Goal: Information Seeking & Learning: Compare options

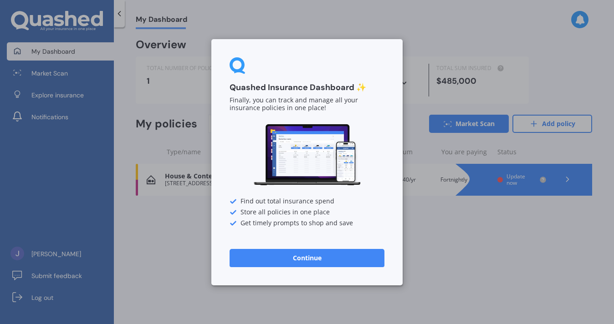
click at [265, 257] on button "Continue" at bounding box center [306, 258] width 155 height 18
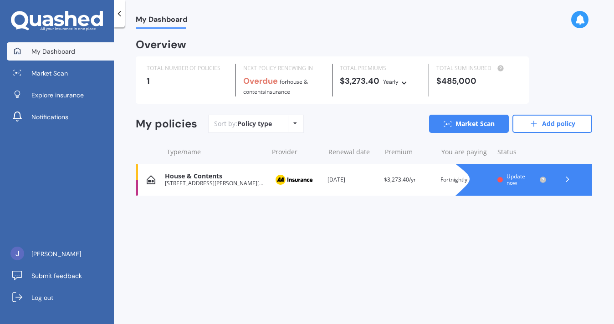
click at [370, 183] on div "Renewal date [DATE]" at bounding box center [351, 179] width 49 height 9
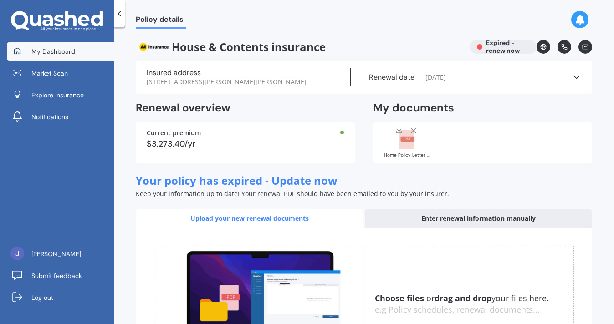
click at [78, 50] on link "My Dashboard" at bounding box center [60, 51] width 107 height 18
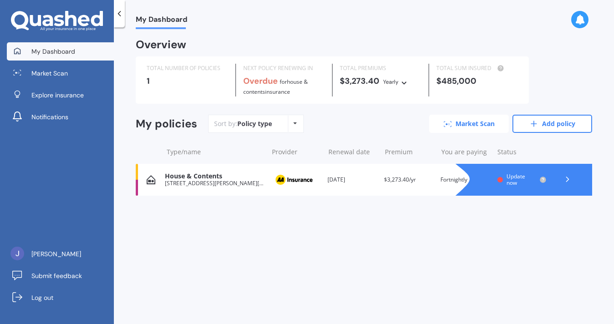
click at [453, 124] on link "Market Scan" at bounding box center [469, 124] width 80 height 18
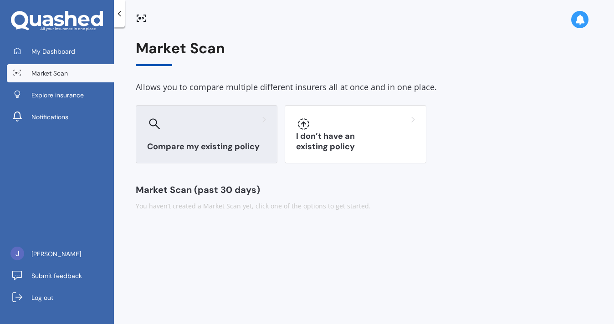
click at [229, 148] on h3 "Compare my existing policy" at bounding box center [206, 147] width 119 height 10
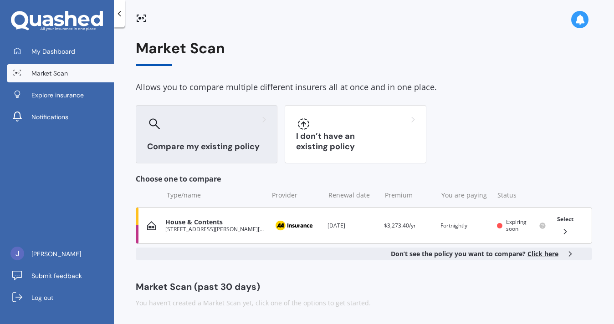
click at [568, 232] on icon at bounding box center [564, 231] width 9 height 9
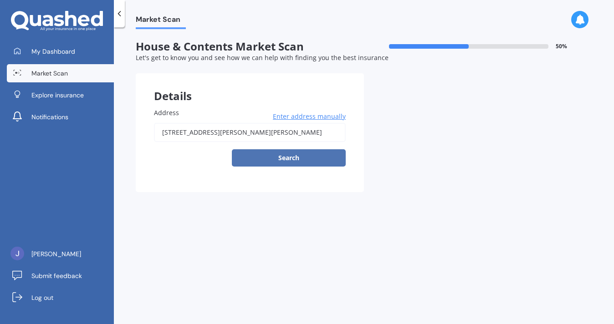
click at [273, 162] on button "Search" at bounding box center [289, 157] width 114 height 17
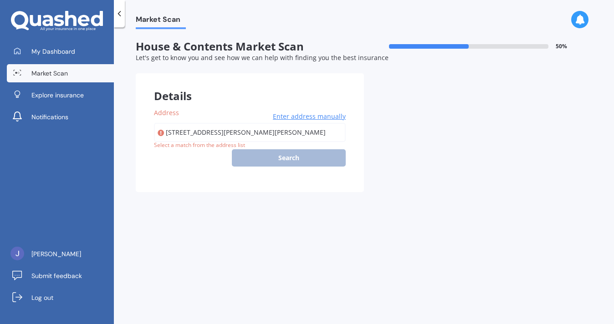
type input "[STREET_ADDRESS][PERSON_NAME][PERSON_NAME]"
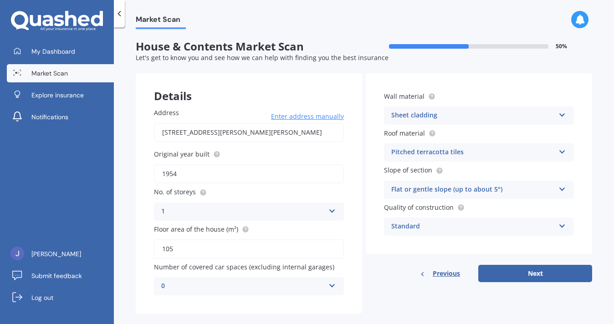
scroll to position [14, 0]
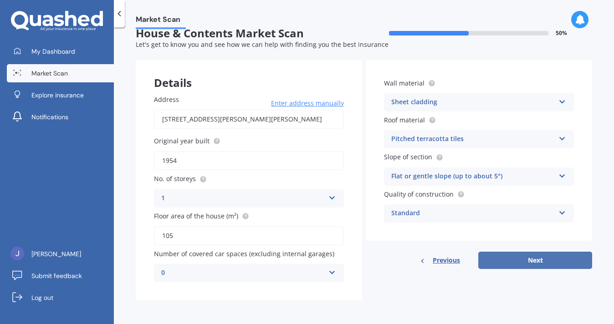
click at [505, 257] on button "Next" at bounding box center [535, 260] width 114 height 17
select select "24"
select select "02"
select select "1993"
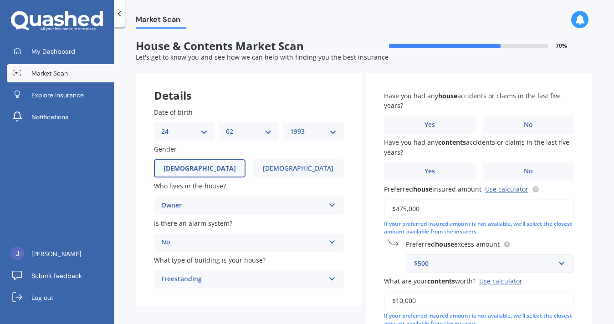
scroll to position [0, 0]
click at [514, 122] on label "No" at bounding box center [529, 125] width 92 height 18
click at [0, 0] on input "No" at bounding box center [0, 0] width 0 height 0
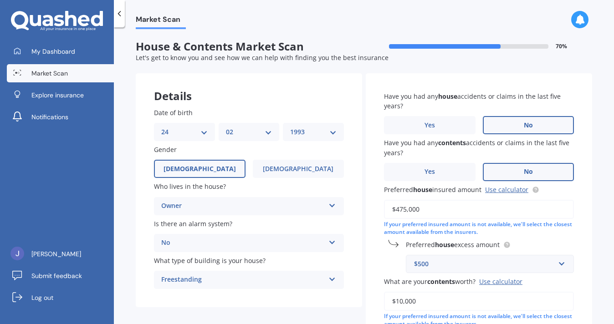
click at [508, 169] on label "No" at bounding box center [529, 172] width 92 height 18
click at [0, 0] on input "No" at bounding box center [0, 0] width 0 height 0
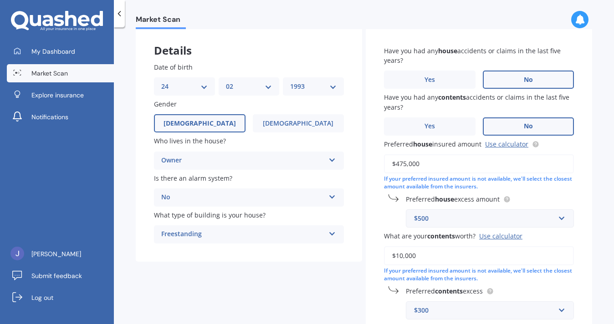
scroll to position [73, 0]
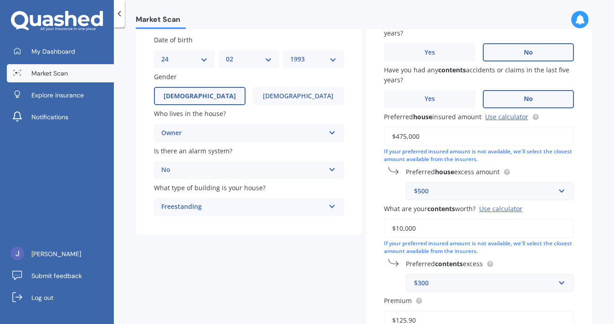
click at [404, 139] on input "$475,000" at bounding box center [479, 136] width 190 height 19
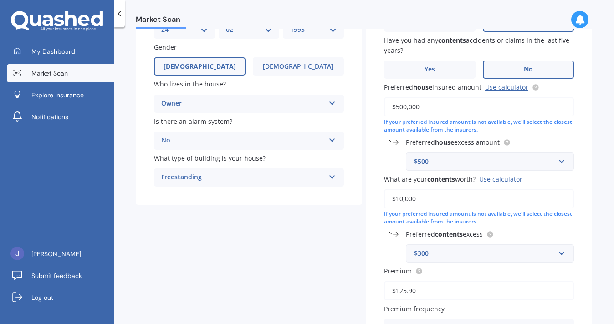
scroll to position [103, 0]
type input "$500,000"
click at [400, 202] on input "$10,000" at bounding box center [479, 198] width 190 height 19
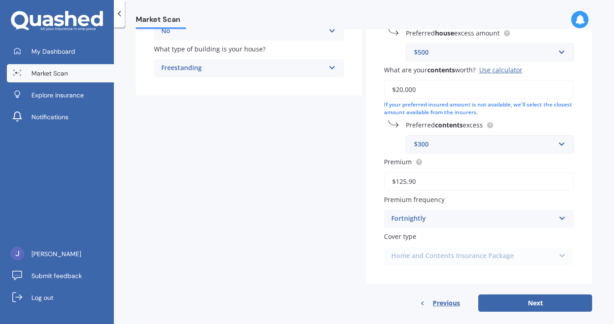
scroll to position [225, 0]
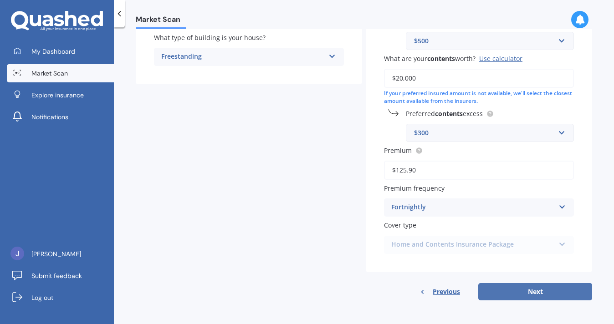
type input "$20,000"
click at [506, 293] on button "Next" at bounding box center [535, 291] width 114 height 17
select select "24"
select select "02"
select select "1993"
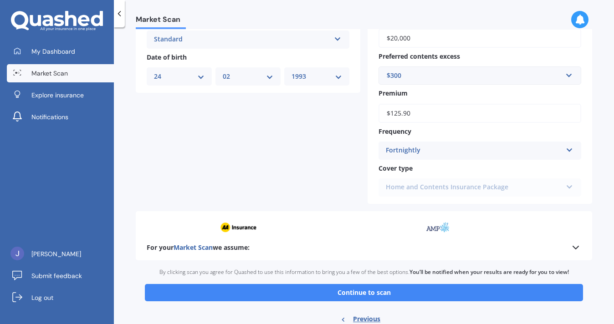
scroll to position [366, 0]
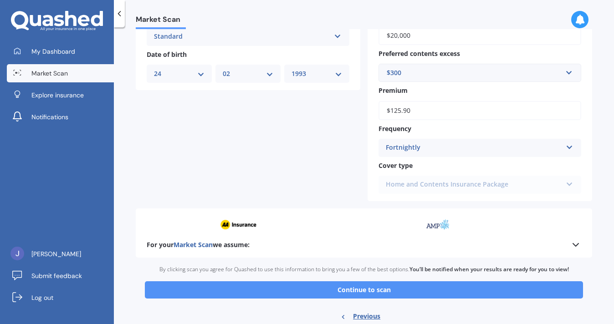
click at [427, 288] on button "Continue to scan" at bounding box center [364, 289] width 438 height 17
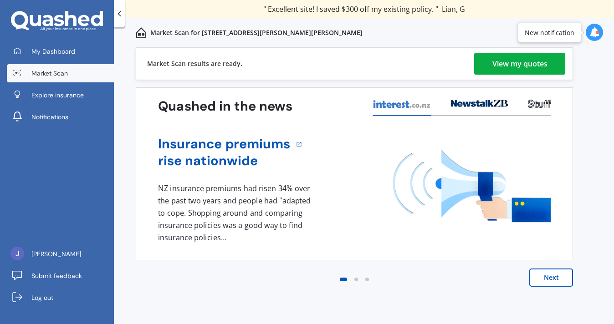
click at [518, 67] on div "View my quotes" at bounding box center [519, 64] width 55 height 22
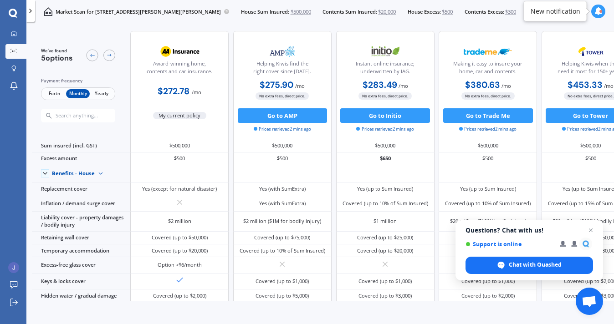
click at [56, 95] on span "Fortn" at bounding box center [54, 94] width 24 height 10
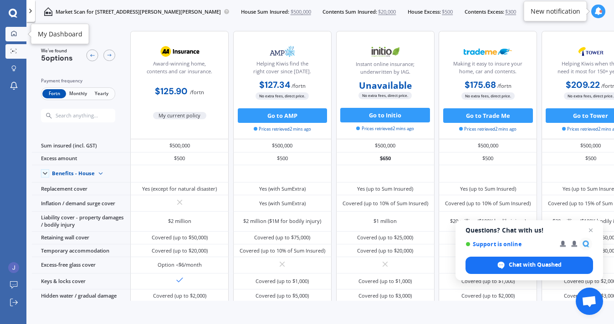
click at [14, 29] on link "My Dashboard" at bounding box center [15, 34] width 21 height 15
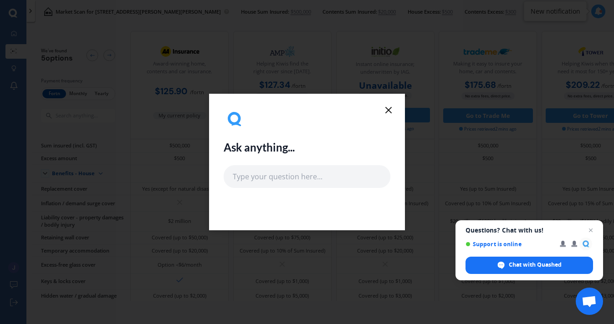
click at [389, 107] on icon at bounding box center [388, 110] width 11 height 11
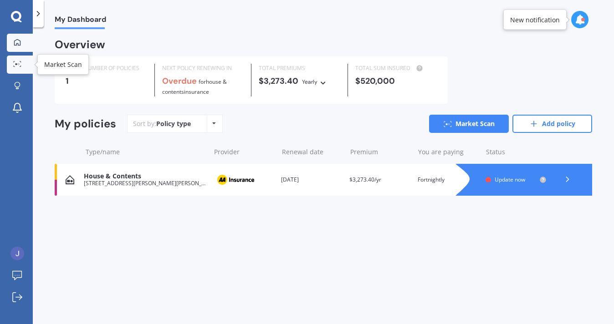
click at [14, 64] on icon at bounding box center [17, 64] width 8 height 6
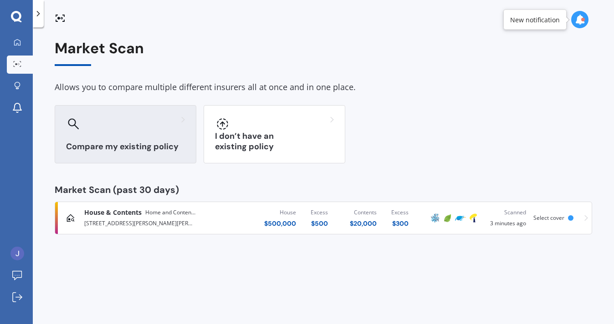
click at [141, 142] on h3 "Compare my existing policy" at bounding box center [125, 147] width 119 height 10
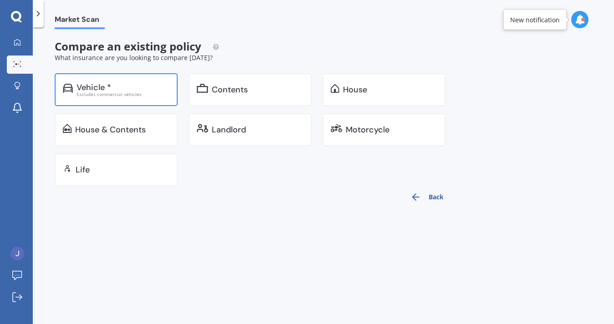
click at [133, 92] on div "Excludes commercial vehicles" at bounding box center [122, 94] width 93 height 5
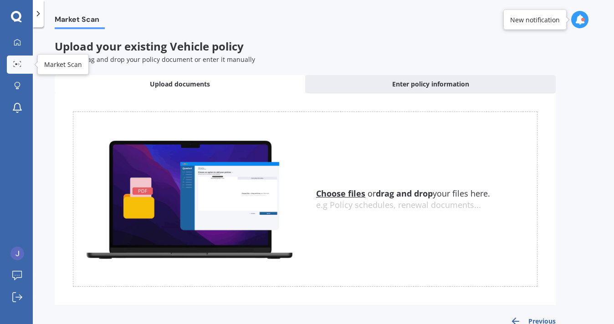
click at [17, 70] on link "Market Scan" at bounding box center [20, 65] width 26 height 18
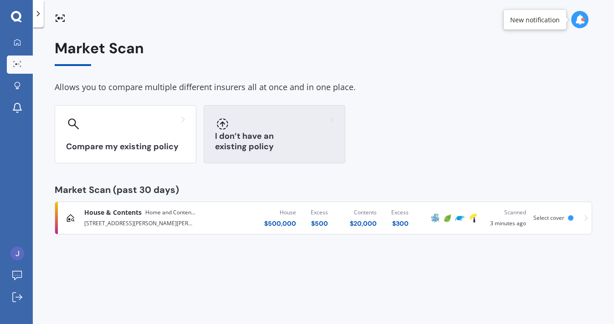
click at [247, 139] on div "I don’t have an existing policy" at bounding box center [274, 134] width 142 height 58
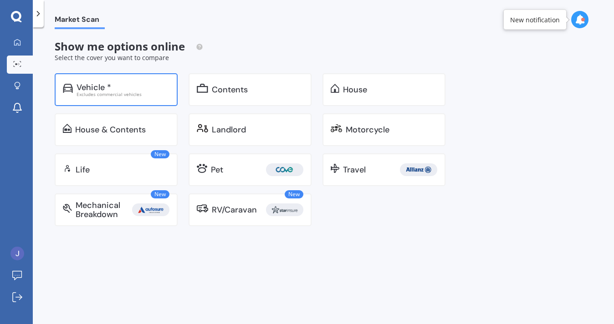
click at [121, 95] on div "Excludes commercial vehicles" at bounding box center [122, 94] width 93 height 5
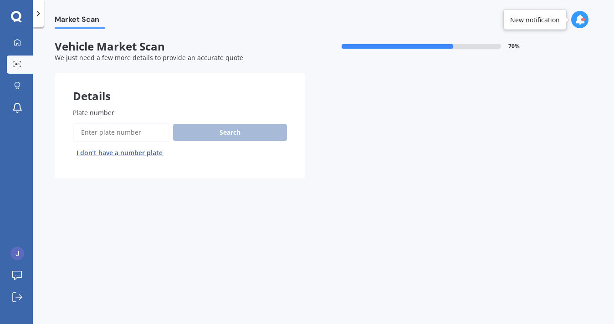
click at [114, 135] on input "Plate number" at bounding box center [121, 132] width 97 height 19
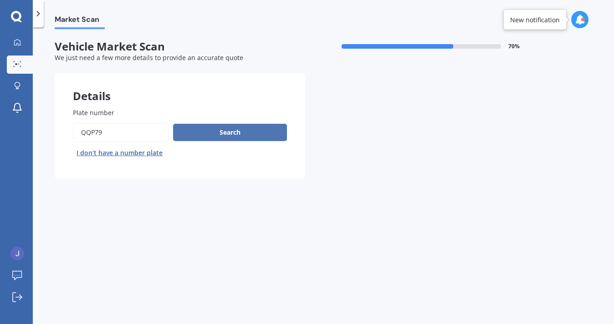
type input "qqp79"
click at [211, 136] on button "Search" at bounding box center [230, 132] width 114 height 17
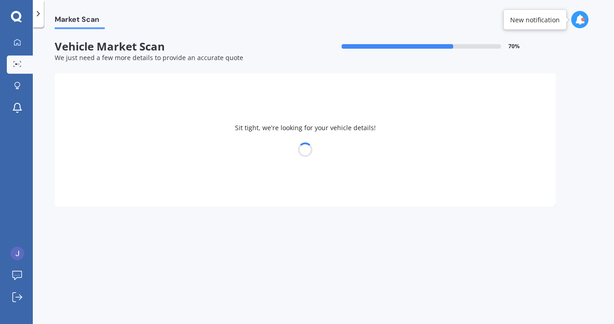
select select "24"
select select "02"
select select "1993"
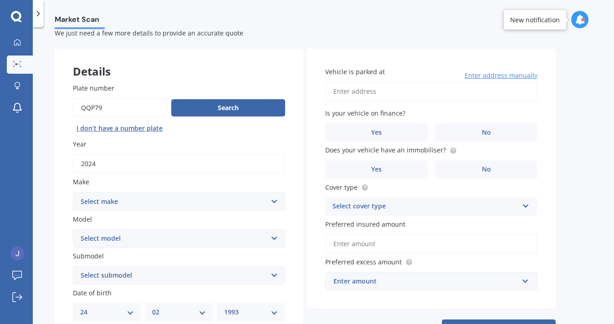
scroll to position [25, 0]
click at [197, 110] on button "Search" at bounding box center [228, 107] width 114 height 17
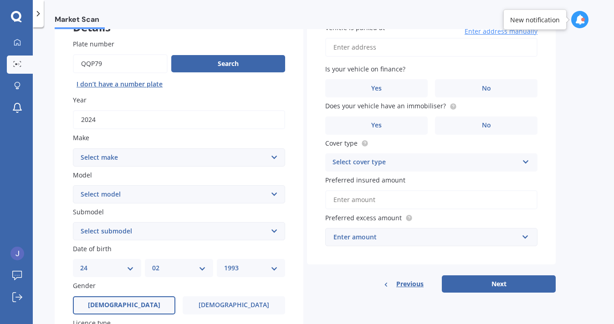
scroll to position [70, 0]
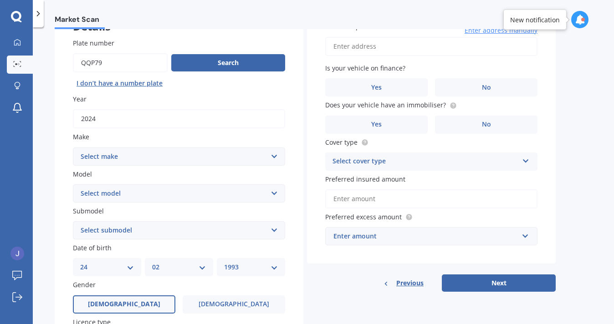
click at [149, 152] on select "Select make AC ALFA ROMEO ASTON [PERSON_NAME] AUDI AUSTIN BEDFORD Bentley BMW B…" at bounding box center [179, 156] width 212 height 18
click at [73, 148] on select "Select make AC ALFA ROMEO ASTON [PERSON_NAME] AUDI AUSTIN BEDFORD Bentley BMW B…" at bounding box center [179, 156] width 212 height 18
click at [100, 193] on select "Select model HS" at bounding box center [179, 193] width 212 height 18
click at [96, 232] on select "Select submodel" at bounding box center [179, 230] width 212 height 18
click at [97, 160] on select "Select make AC ALFA ROMEO ASTON [PERSON_NAME] AUDI AUSTIN BEDFORD Bentley BMW B…" at bounding box center [179, 156] width 212 height 18
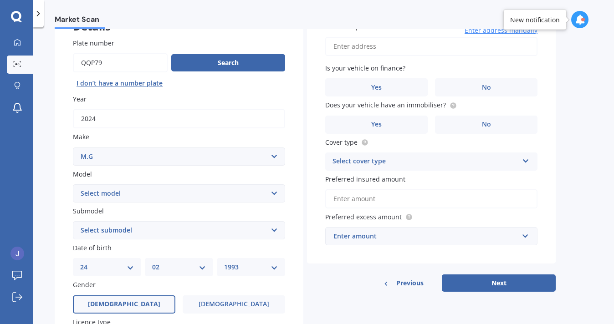
select select "M.G."
click at [73, 148] on select "Select make AC ALFA ROMEO ASTON [PERSON_NAME] AUDI AUSTIN BEDFORD Bentley BMW B…" at bounding box center [179, 156] width 212 height 18
click at [102, 195] on select "Select model HS" at bounding box center [179, 193] width 212 height 18
select select "ZST"
click at [73, 185] on select "Select model 3 6 GS HS Metro MG3 MG4 MGF Midget Montego TD 2000 TF 120 TF 135 T…" at bounding box center [179, 193] width 212 height 18
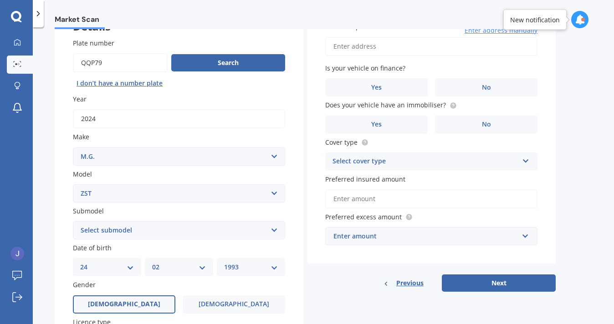
click at [99, 227] on select "Select submodel Core 1.5 Essence 1.3T Excite 1.3T Vibe 1.5" at bounding box center [179, 230] width 212 height 18
select select "CORE 1.5"
click at [73, 222] on select "Select submodel Core 1.5 Essence 1.3T Excite 1.3T Vibe 1.5" at bounding box center [179, 230] width 212 height 18
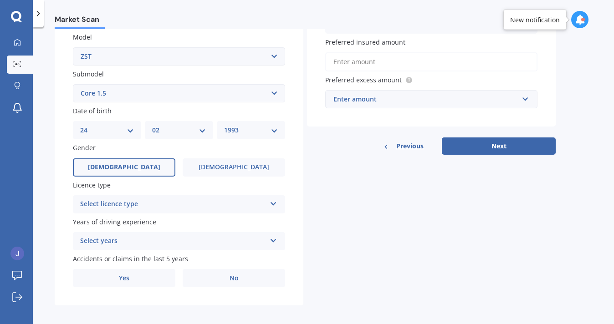
scroll to position [210, 0]
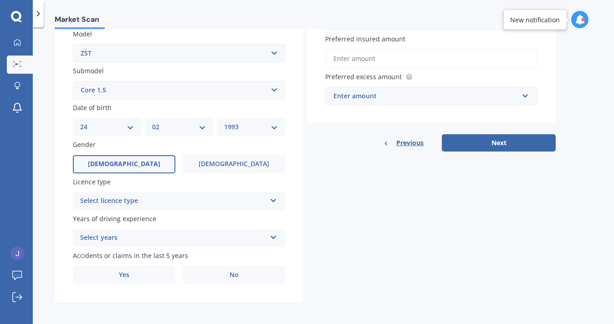
click at [167, 203] on div "Select licence type" at bounding box center [173, 201] width 186 height 11
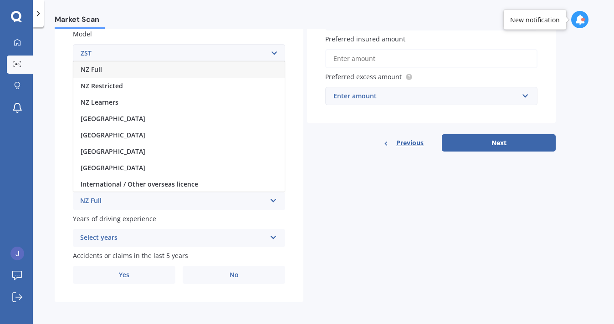
click at [121, 73] on div "NZ Full" at bounding box center [178, 69] width 211 height 16
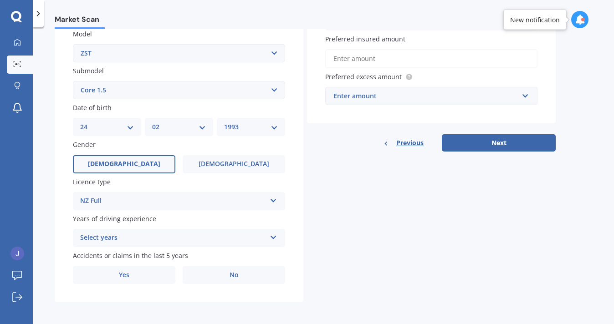
click at [157, 243] on div "Select years" at bounding box center [173, 238] width 186 height 11
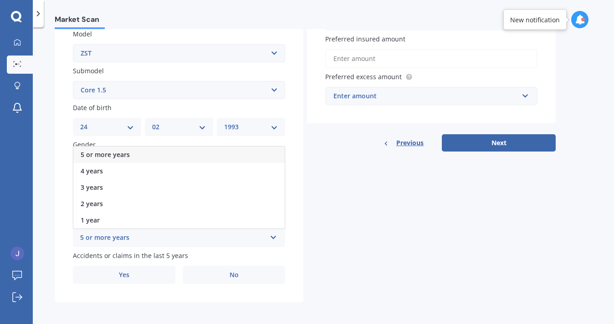
click at [121, 153] on span "5 or more years" at bounding box center [105, 154] width 49 height 9
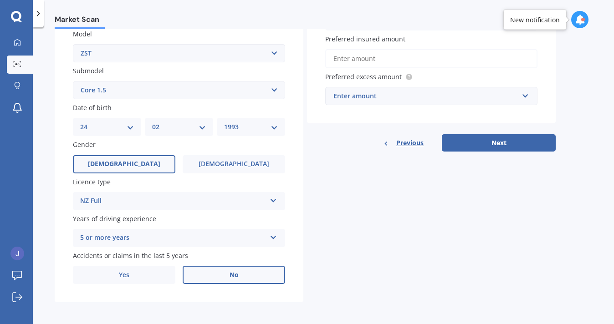
click at [205, 275] on label "No" at bounding box center [234, 275] width 102 height 18
click at [0, 0] on input "No" at bounding box center [0, 0] width 0 height 0
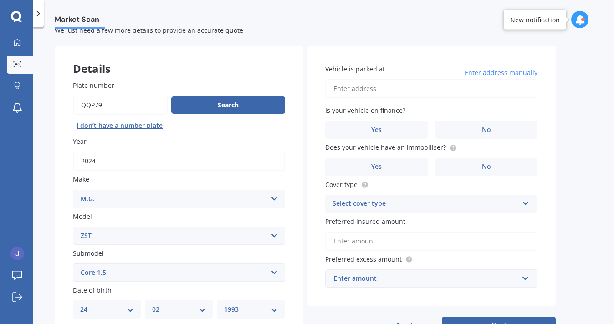
scroll to position [0, 0]
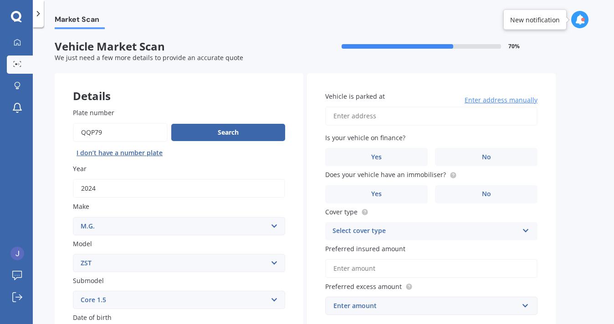
click at [377, 119] on input "Vehicle is parked at" at bounding box center [431, 116] width 212 height 19
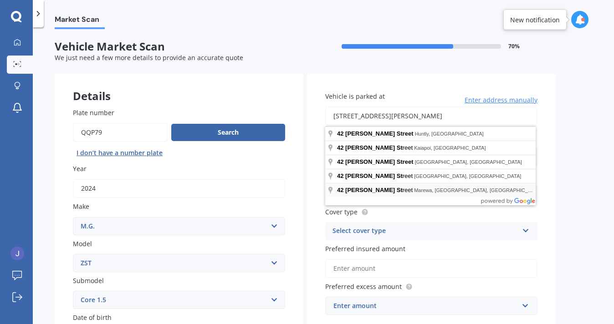
type input "[STREET_ADDRESS][PERSON_NAME][PERSON_NAME]"
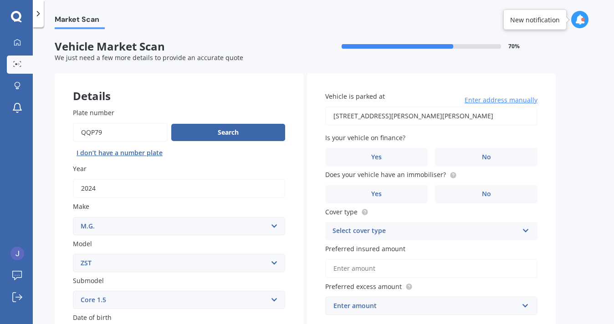
click at [461, 147] on div "Is your vehicle on finance? Yes No" at bounding box center [431, 149] width 212 height 33
click at [462, 154] on label "No" at bounding box center [486, 157] width 102 height 18
click at [0, 0] on input "No" at bounding box center [0, 0] width 0 height 0
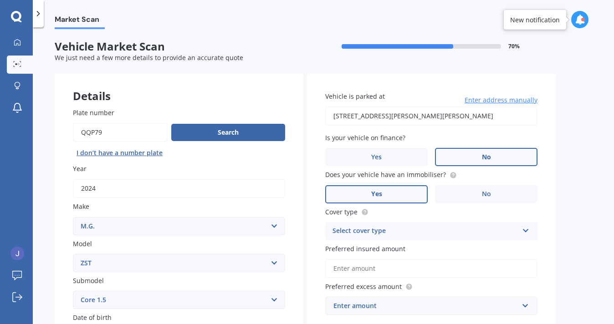
click at [386, 201] on label "Yes" at bounding box center [376, 194] width 102 height 18
click at [0, 0] on input "Yes" at bounding box center [0, 0] width 0 height 0
click at [444, 234] on div "Select cover type" at bounding box center [425, 231] width 186 height 11
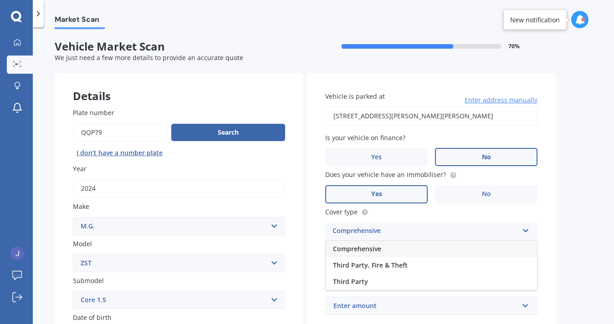
click at [377, 246] on span "Comprehensive" at bounding box center [357, 248] width 48 height 9
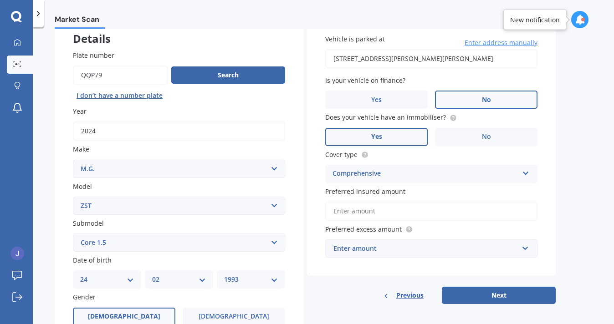
scroll to position [60, 0]
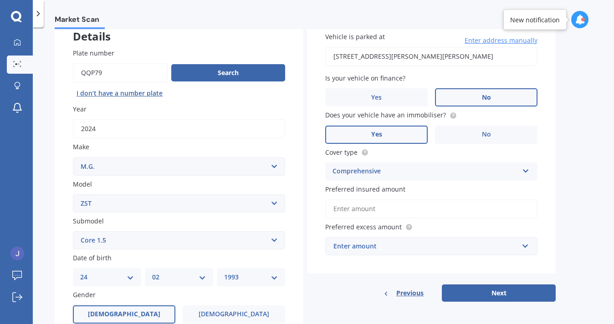
click at [409, 207] on input "Preferred insured amount" at bounding box center [431, 208] width 212 height 19
click at [398, 244] on div "Enter amount" at bounding box center [425, 246] width 185 height 10
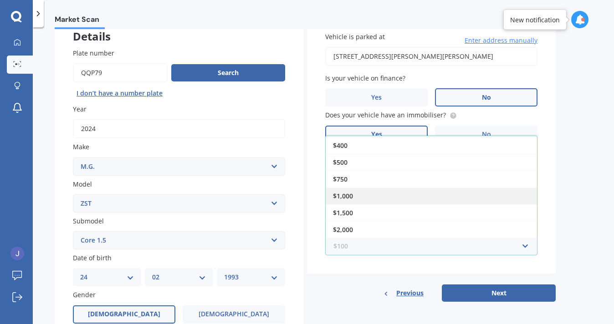
scroll to position [0, 0]
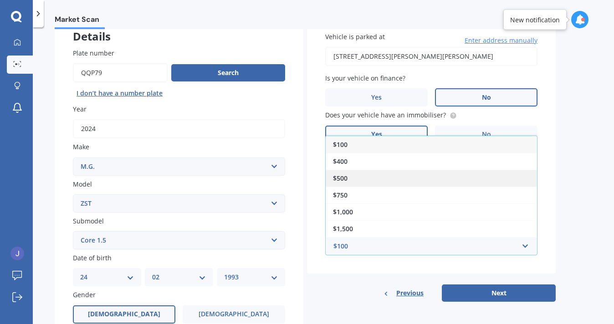
click at [361, 179] on div "$500" at bounding box center [430, 178] width 211 height 17
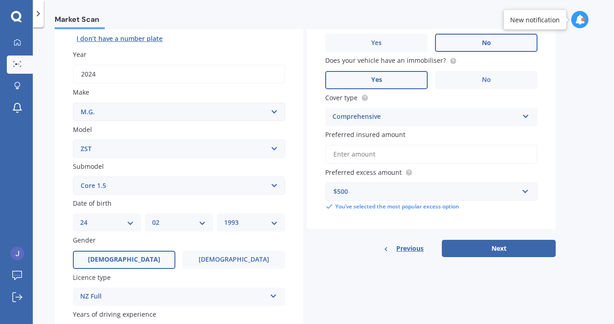
scroll to position [116, 0]
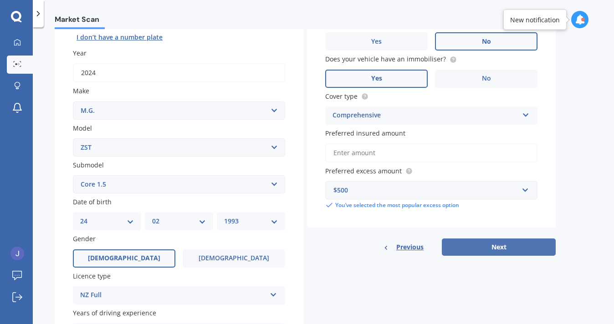
click at [463, 250] on button "Next" at bounding box center [499, 247] width 114 height 17
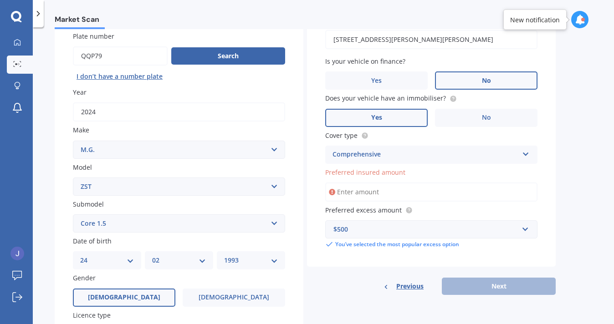
scroll to position [51, 0]
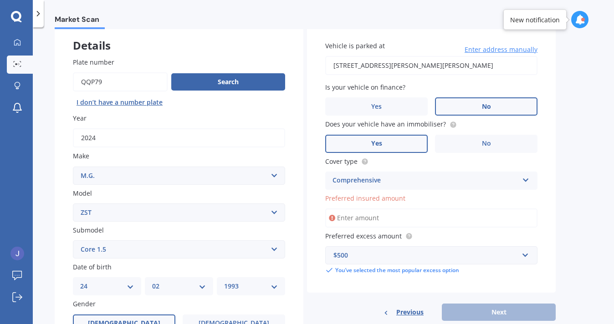
click at [345, 199] on span "Preferred insured amount" at bounding box center [365, 198] width 80 height 9
click at [345, 208] on input "Preferred insured amount" at bounding box center [431, 217] width 212 height 19
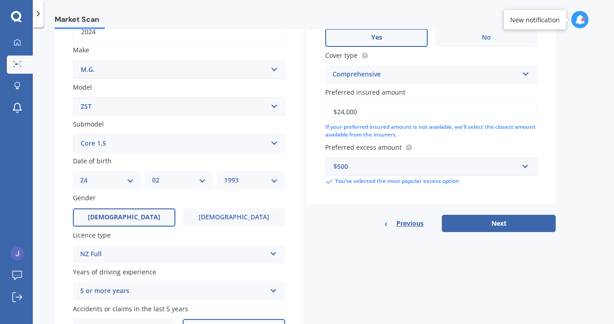
scroll to position [158, 0]
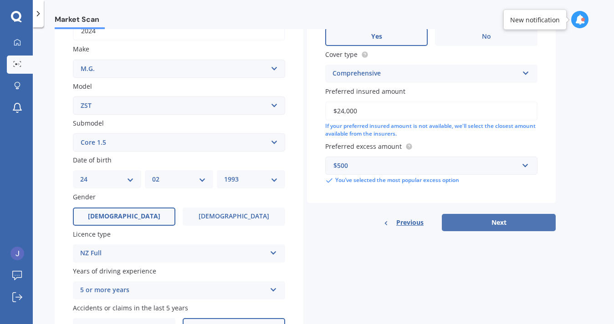
type input "$24,000"
click at [470, 227] on button "Next" at bounding box center [499, 222] width 114 height 17
select select "24"
select select "02"
select select "1993"
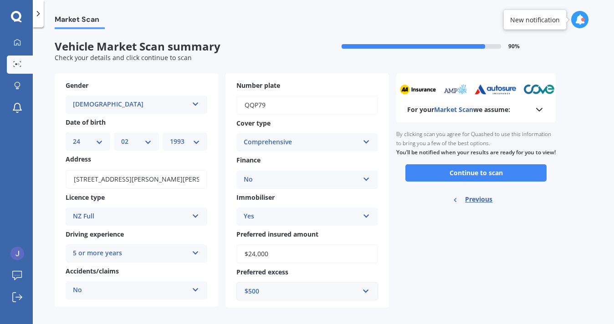
scroll to position [9, 0]
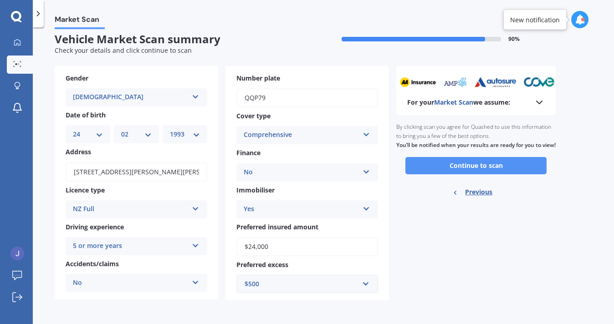
click at [428, 166] on button "Continue to scan" at bounding box center [475, 165] width 141 height 17
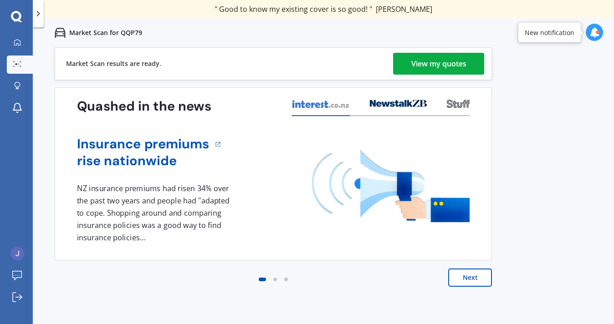
click at [417, 69] on div "View my quotes" at bounding box center [438, 64] width 55 height 22
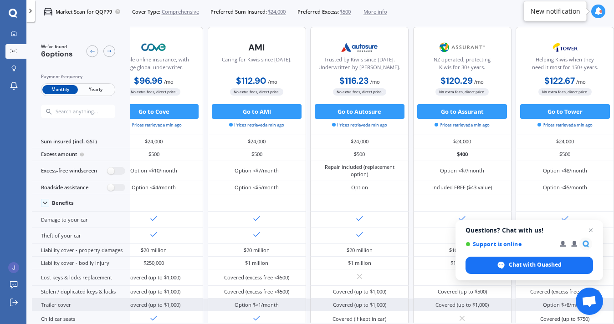
scroll to position [0, 165]
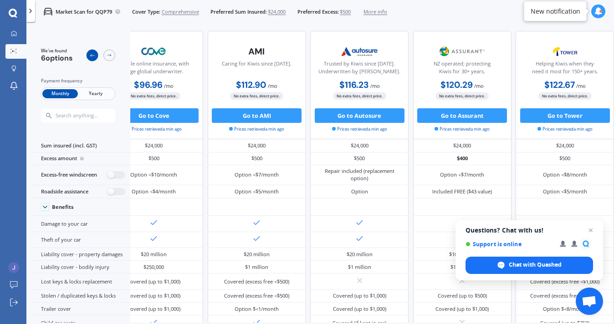
click at [92, 57] on icon at bounding box center [92, 55] width 6 height 6
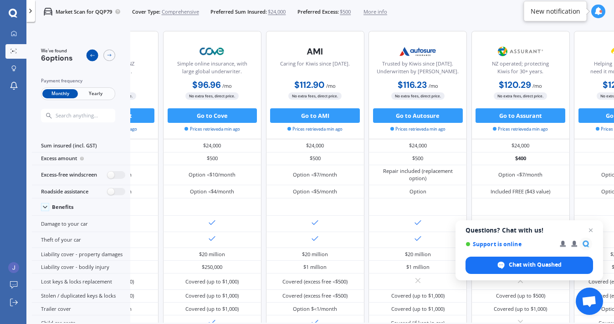
scroll to position [0, 42]
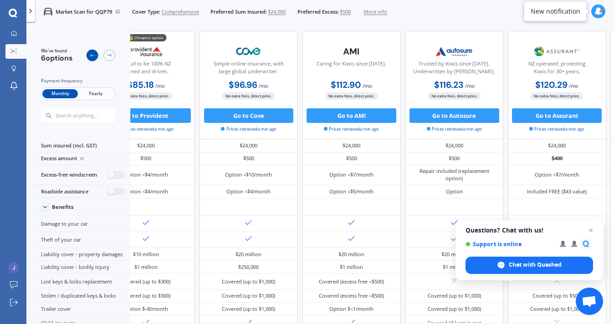
click at [92, 57] on icon at bounding box center [92, 55] width 6 height 6
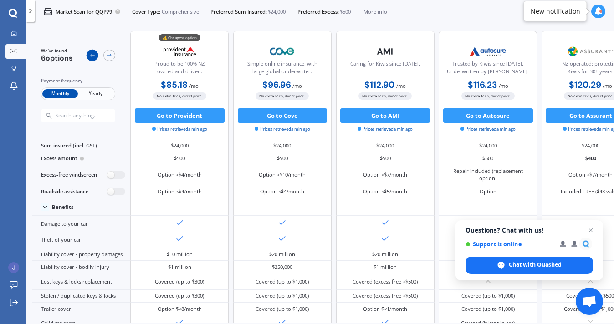
click at [92, 57] on icon at bounding box center [92, 55] width 6 height 6
click at [19, 36] on link "My Dashboard" at bounding box center [15, 34] width 21 height 15
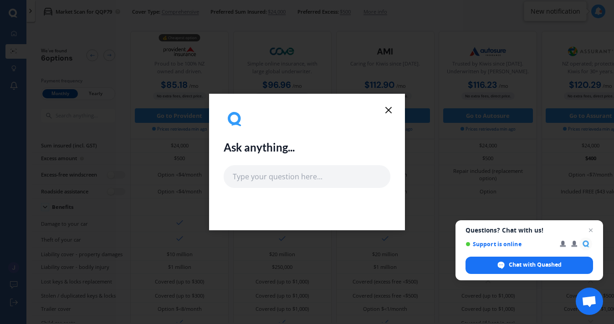
click at [385, 110] on icon at bounding box center [388, 110] width 11 height 11
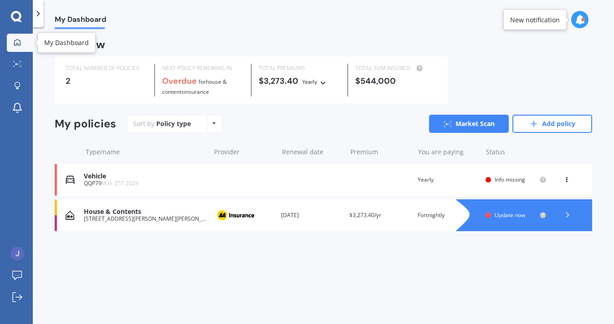
click at [16, 49] on link "My Dashboard" at bounding box center [20, 43] width 26 height 18
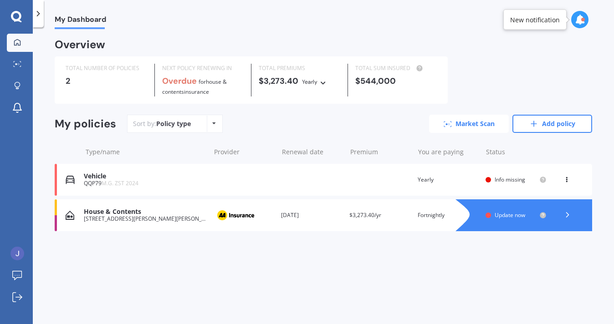
click at [479, 122] on link "Market Scan" at bounding box center [469, 124] width 80 height 18
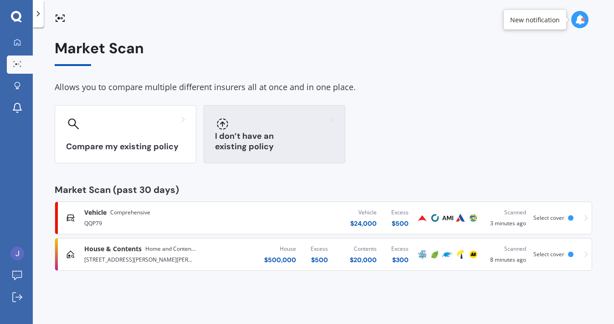
click at [274, 142] on h3 "I don’t have an existing policy" at bounding box center [274, 141] width 119 height 21
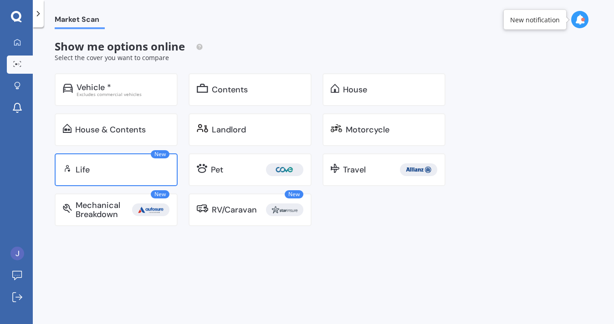
click at [137, 176] on div "New Life" at bounding box center [116, 169] width 123 height 33
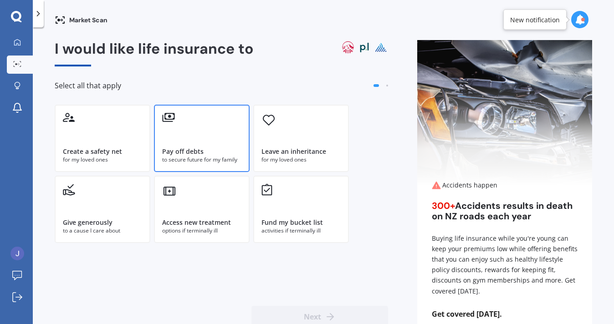
click at [229, 147] on div "Pay off debts to secure future for my family" at bounding box center [202, 138] width 96 height 67
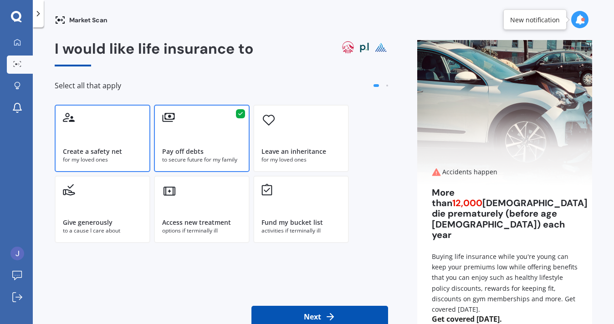
click at [128, 144] on div "Create a safety net for my loved ones" at bounding box center [103, 138] width 96 height 67
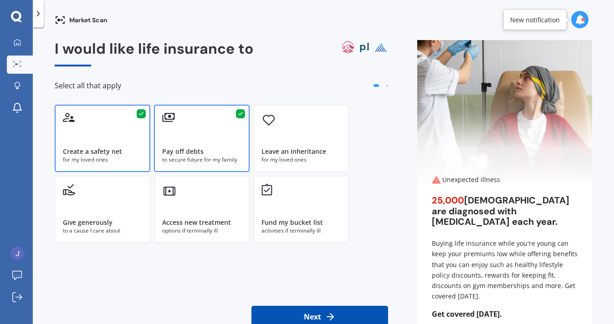
click at [150, 198] on div "Create a safety net for my loved ones Pay off debts to secure future for my fam…" at bounding box center [217, 174] width 324 height 138
click at [136, 196] on div "Give generously to a cause I care about" at bounding box center [103, 209] width 96 height 67
click at [317, 310] on button "Next" at bounding box center [319, 317] width 137 height 22
select select "24"
select select "02"
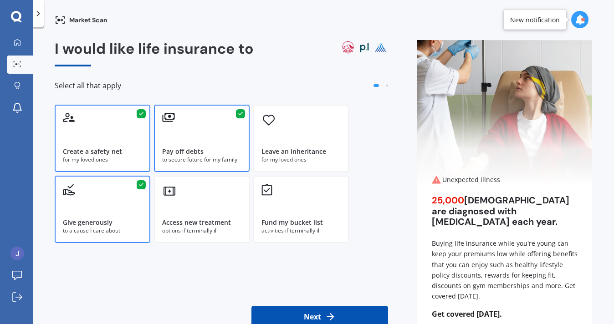
select select "1993"
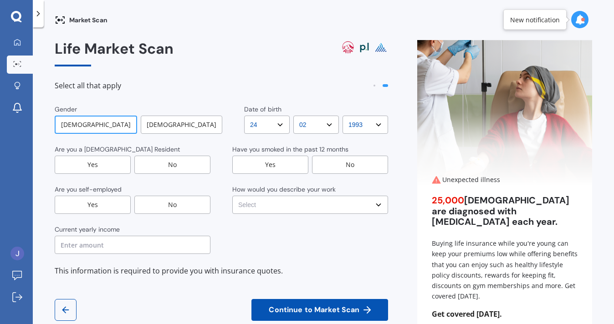
click at [97, 166] on div "Yes" at bounding box center [93, 165] width 76 height 18
click at [166, 202] on div "No" at bounding box center [172, 205] width 76 height 18
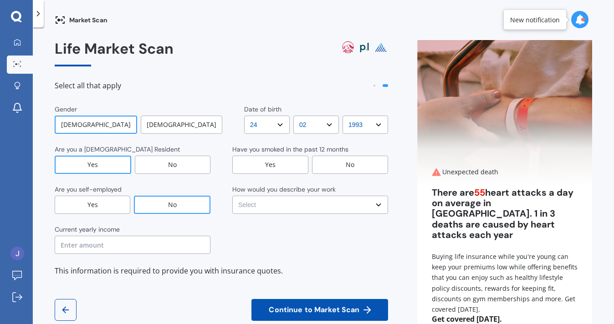
click at [142, 246] on input "text" at bounding box center [133, 245] width 156 height 18
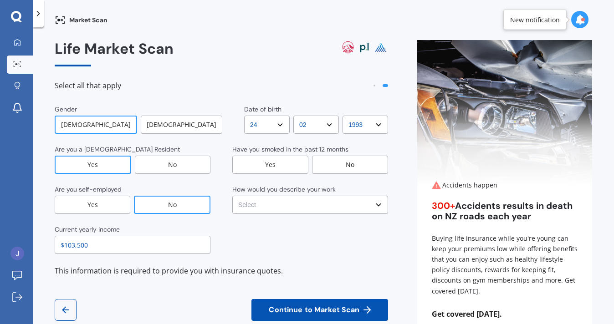
type input "$103,500"
click at [343, 203] on select "Select No manual work e.g. lawyer, consultant, engineer Light manual work [PERS…" at bounding box center [310, 205] width 156 height 18
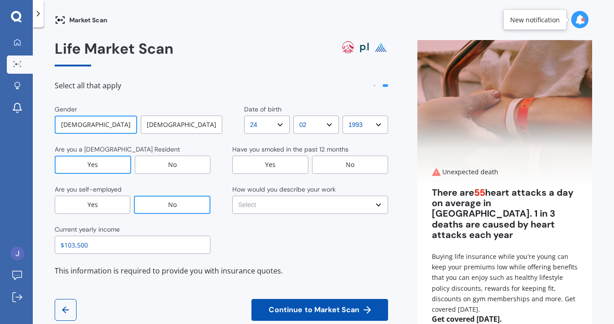
select select "Light manual work e.g. plumber, nurse, hairdresser"
click at [232, 196] on select "Select No manual work e.g. lawyer, consultant, engineer Light manual work [PERS…" at bounding box center [310, 205] width 156 height 18
click at [340, 169] on div "No" at bounding box center [350, 165] width 76 height 18
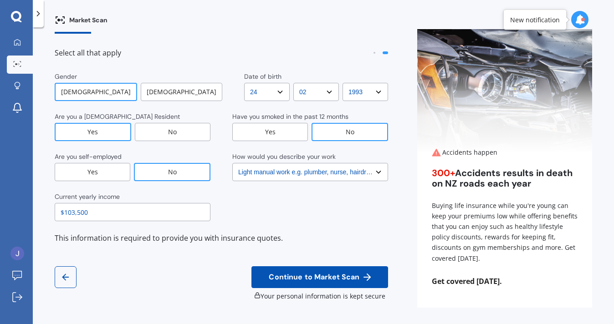
click at [282, 276] on span "Continue to Market Scan" at bounding box center [314, 277] width 94 height 9
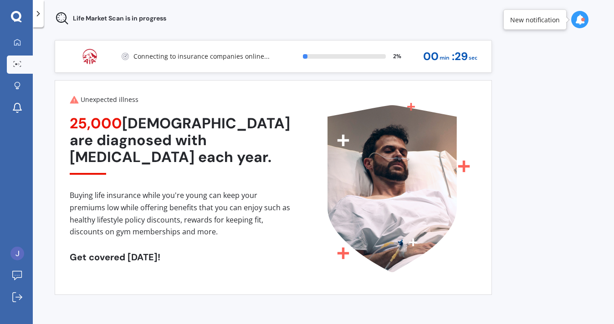
scroll to position [0, 0]
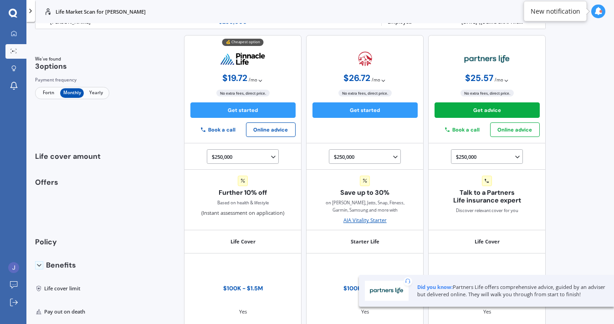
scroll to position [23, 0]
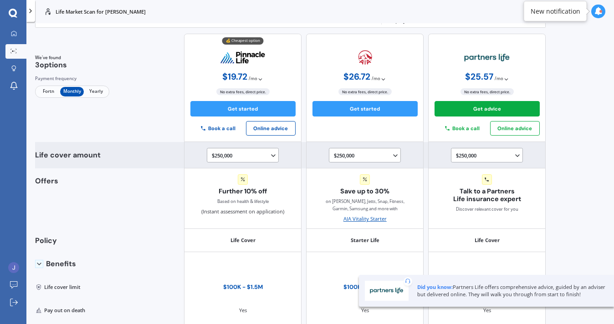
click at [257, 157] on div "$250,000 $100,000 $150,000 $200,000 $250,000 $300,000 $350,000 $400,000 $500,00…" at bounding box center [244, 155] width 65 height 9
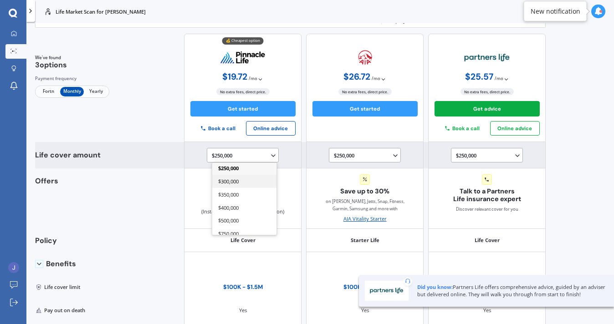
scroll to position [51, 0]
click at [228, 219] on span "$500,000" at bounding box center [228, 219] width 20 height 7
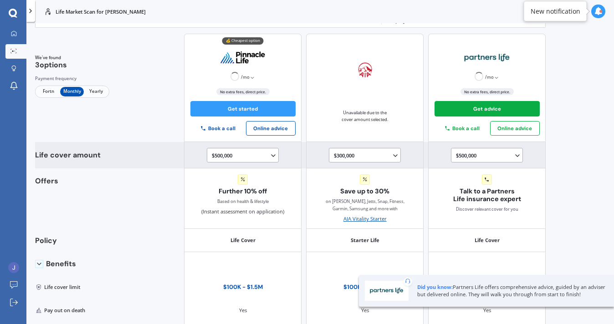
click at [340, 157] on div "$300,000 $100,000 $150,000 $200,000 $250,000 $300,000" at bounding box center [366, 155] width 65 height 9
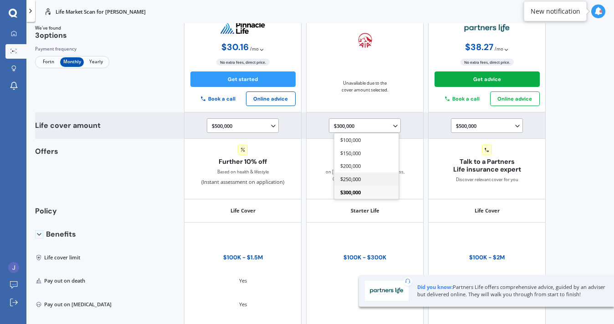
scroll to position [61, 0]
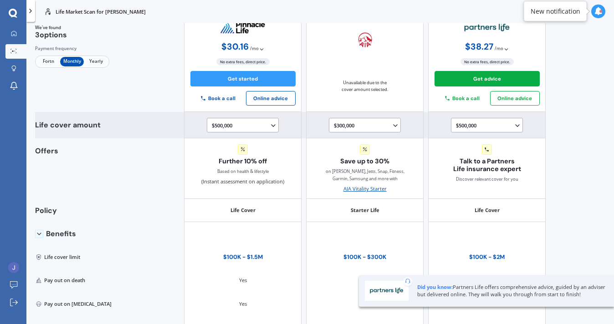
click at [463, 125] on div "$500,000 $100,000 $150,000 $200,000 $250,000 $300,000 $350,000 $400,000 $500,00…" at bounding box center [488, 125] width 65 height 9
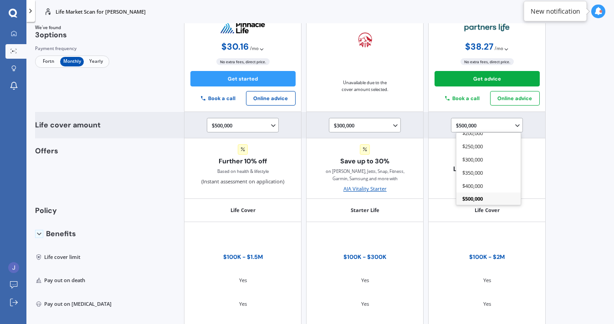
click at [468, 198] on span "$500,000" at bounding box center [472, 198] width 20 height 7
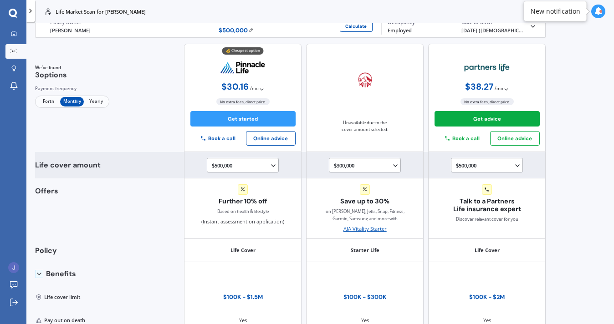
scroll to position [10, 0]
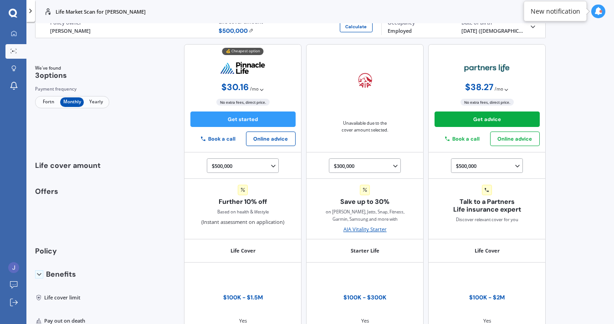
click at [254, 86] on span "/ mo" at bounding box center [254, 89] width 9 height 7
click at [244, 74] on div at bounding box center [243, 67] width 46 height 17
